Goal: Information Seeking & Learning: Learn about a topic

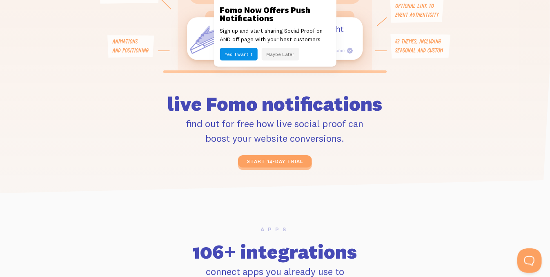
scroll to position [1960, 0]
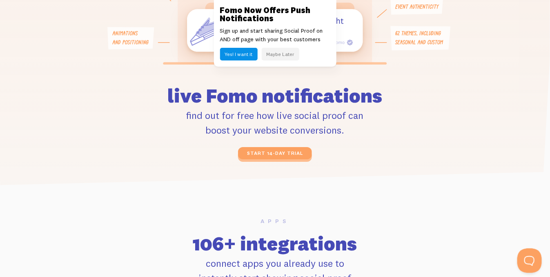
click at [284, 51] on button "Maybe Later" at bounding box center [281, 54] width 38 height 13
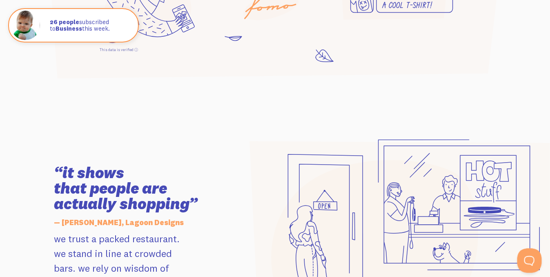
scroll to position [0, 0]
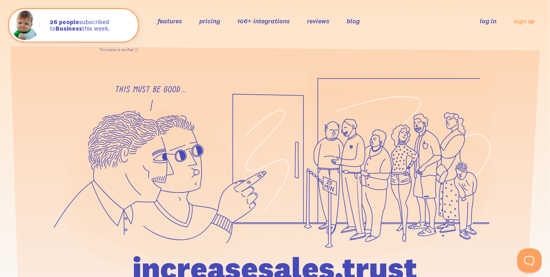
click at [174, 19] on link "features" at bounding box center [170, 21] width 24 height 8
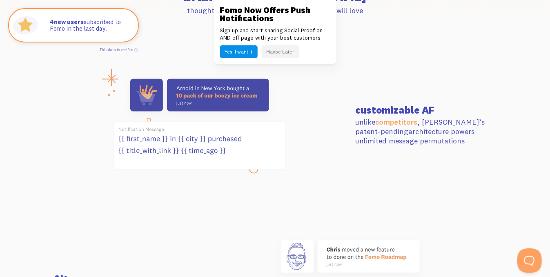
scroll to position [327, 0]
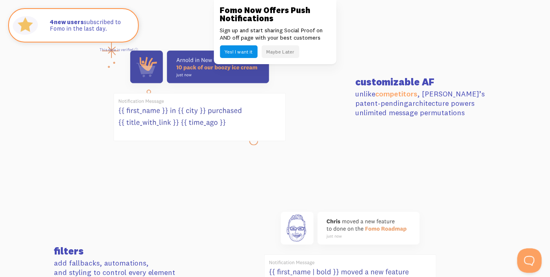
click at [248, 51] on button "Yes! I want it" at bounding box center [239, 51] width 38 height 13
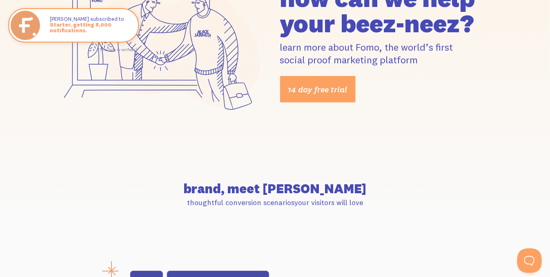
scroll to position [0, 0]
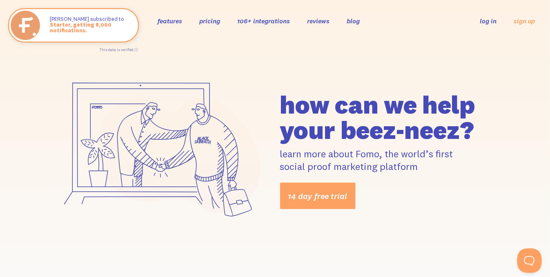
click at [201, 20] on link "pricing" at bounding box center [209, 21] width 21 height 8
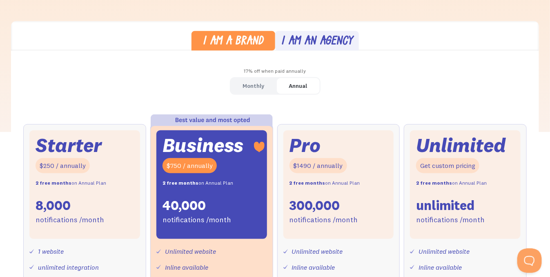
click at [243, 85] on div "Monthly" at bounding box center [254, 86] width 22 height 12
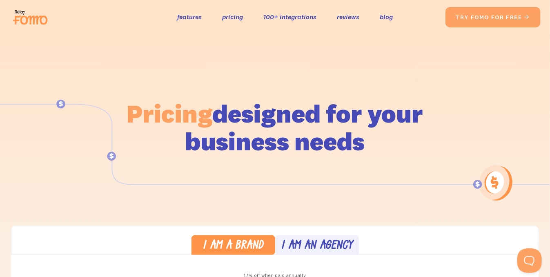
click at [49, 13] on img at bounding box center [33, 17] width 46 height 26
click at [178, 13] on link "features" at bounding box center [189, 17] width 24 height 12
